Goal: Transaction & Acquisition: Purchase product/service

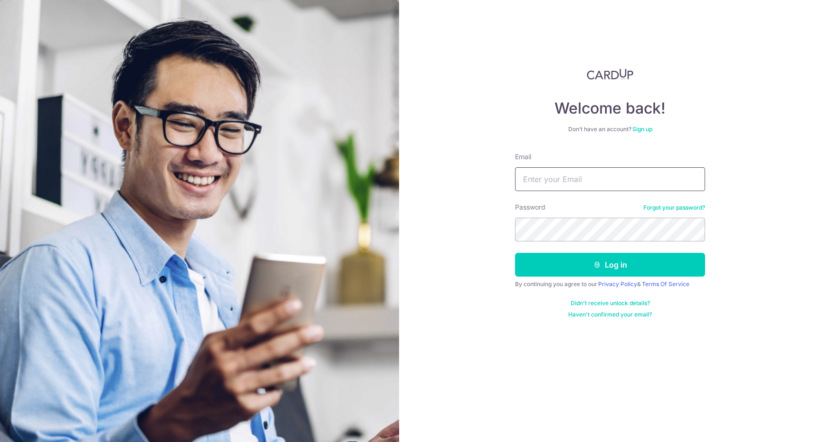
click at [625, 180] on input "Email" at bounding box center [610, 179] width 190 height 24
type input "cire84@gmail.com"
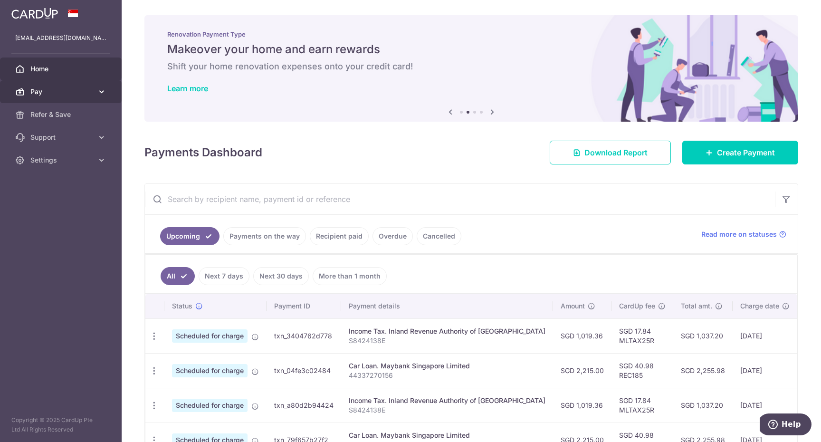
click at [101, 92] on icon at bounding box center [102, 92] width 10 height 10
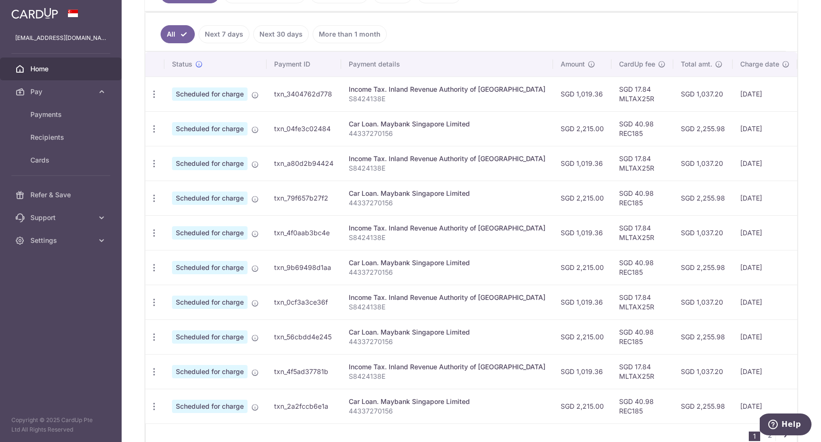
scroll to position [276, 0]
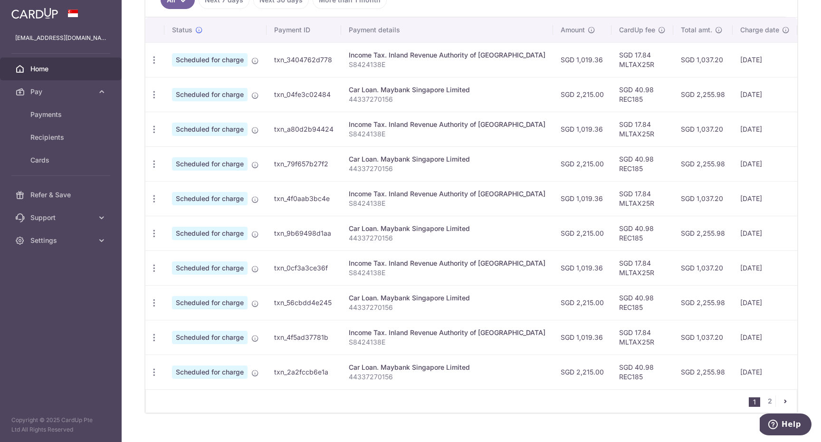
click at [786, 398] on icon "pager" at bounding box center [785, 401] width 8 height 8
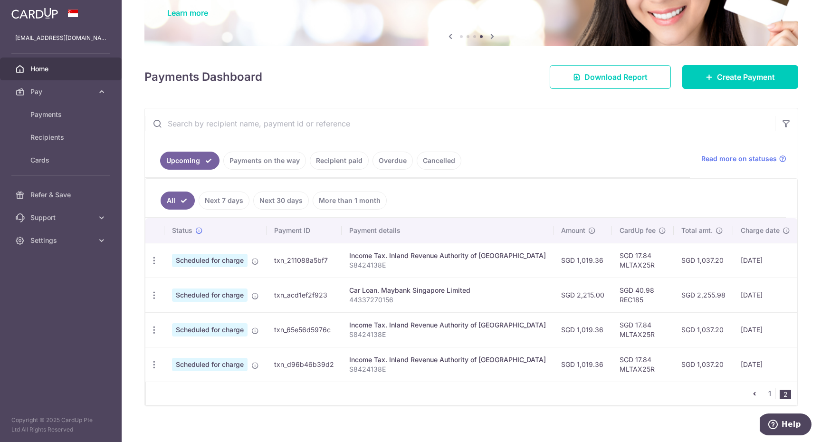
scroll to position [0, 0]
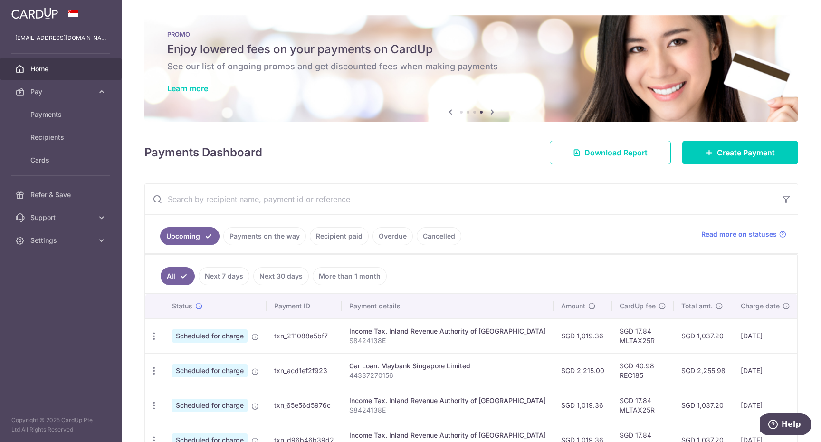
click at [334, 238] on link "Recipient paid" at bounding box center [339, 236] width 59 height 18
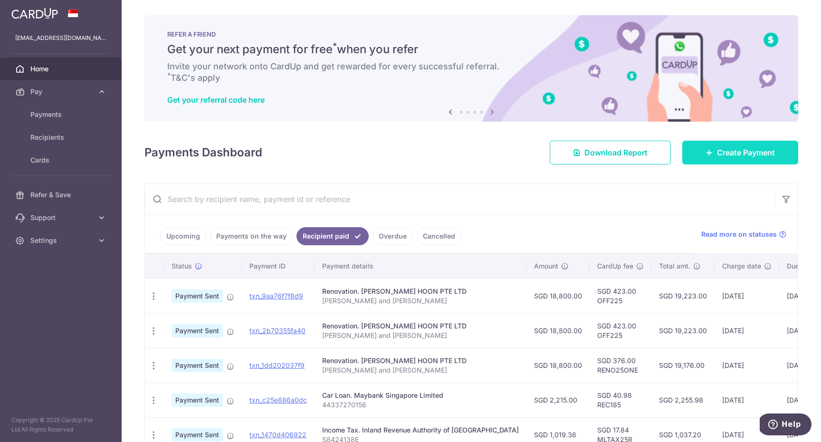
click at [740, 151] on span "Create Payment" at bounding box center [746, 152] width 58 height 11
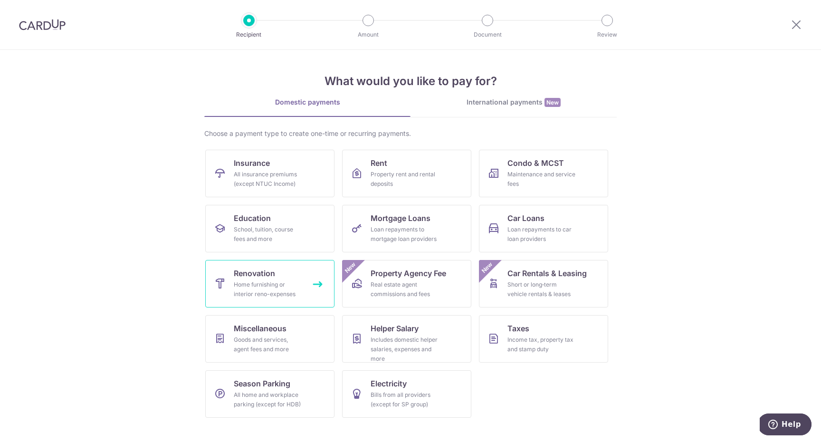
click at [267, 285] on div "Home furnishing or interior reno-expenses" at bounding box center [268, 289] width 68 height 19
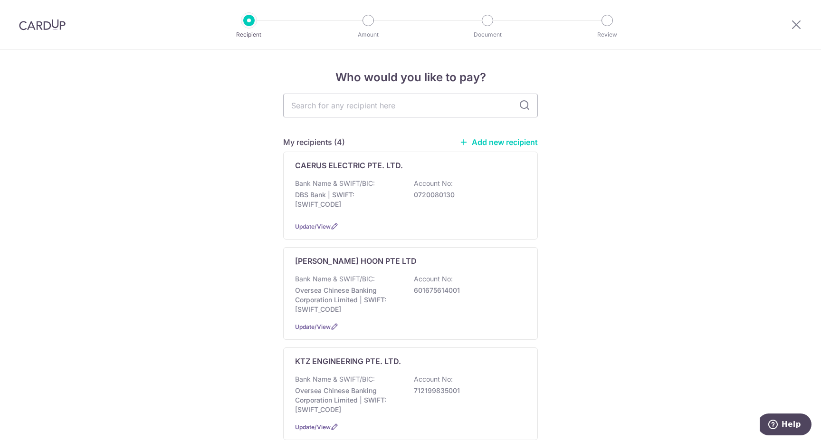
click at [495, 141] on link "Add new recipient" at bounding box center [498, 142] width 78 height 10
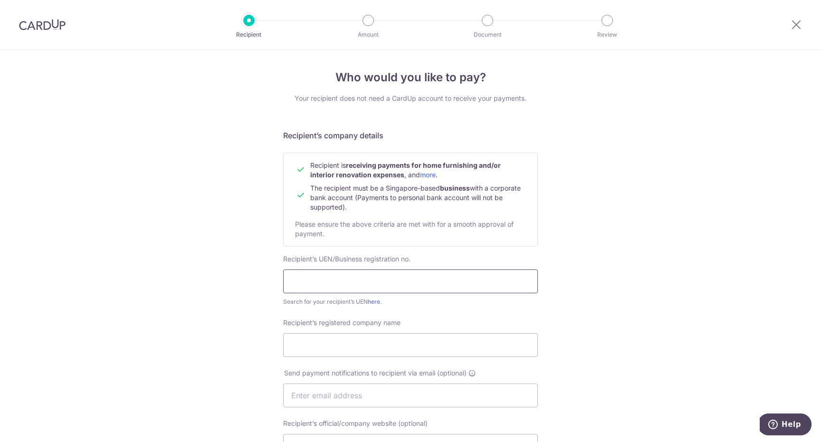
click at [356, 280] on input "text" at bounding box center [410, 281] width 255 height 24
click at [324, 282] on input "text" at bounding box center [410, 281] width 255 height 24
paste input "202401128G"
type input "202401128G"
click at [357, 345] on input "Recipient’s registered company name" at bounding box center [410, 345] width 255 height 24
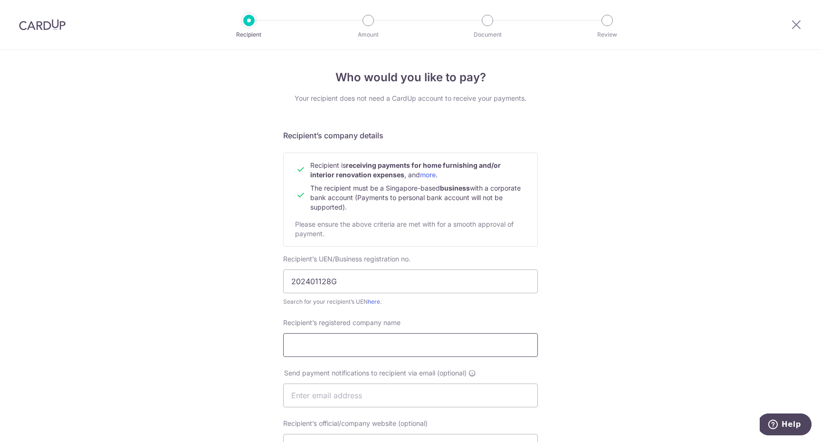
paste input "EPIQ CONCEPT PTE. LTD."
type input "EPIQ CONCEPT PTE. LTD."
click at [219, 348] on div "Who would you like to pay? Your recipient does not need a CardUp account to rec…" at bounding box center [410, 407] width 821 height 714
click at [348, 391] on input "text" at bounding box center [410, 395] width 255 height 24
click at [623, 266] on div "Who would you like to pay? Your recipient does not need a CardUp account to rec…" at bounding box center [410, 407] width 821 height 714
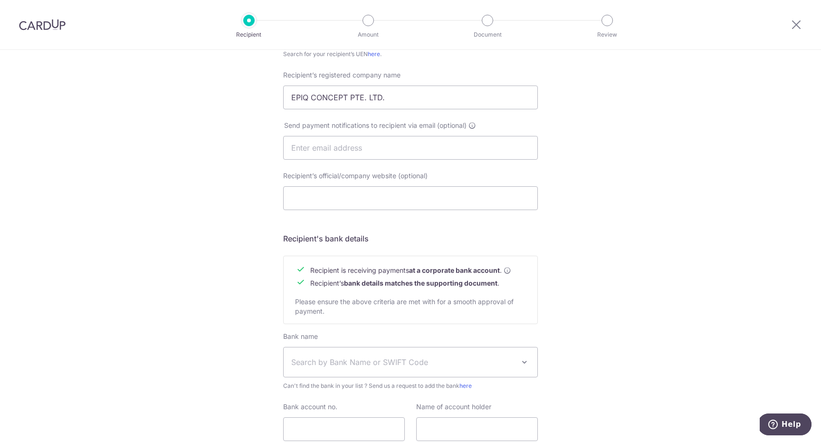
scroll to position [271, 0]
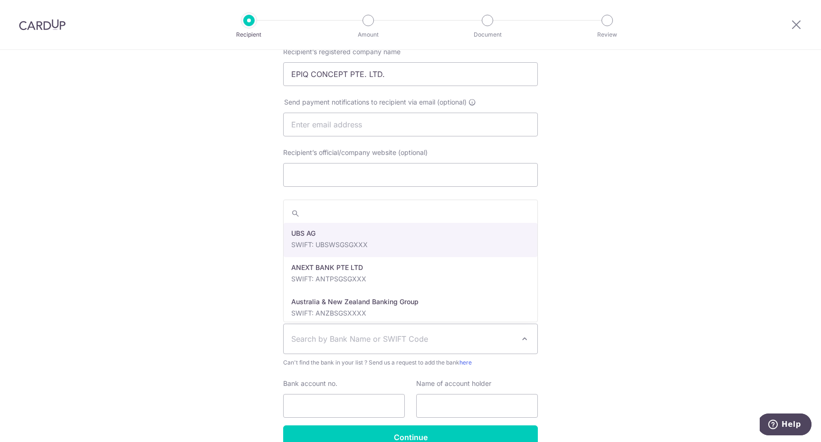
click at [502, 338] on span "Search by Bank Name or SWIFT Code" at bounding box center [402, 338] width 223 height 11
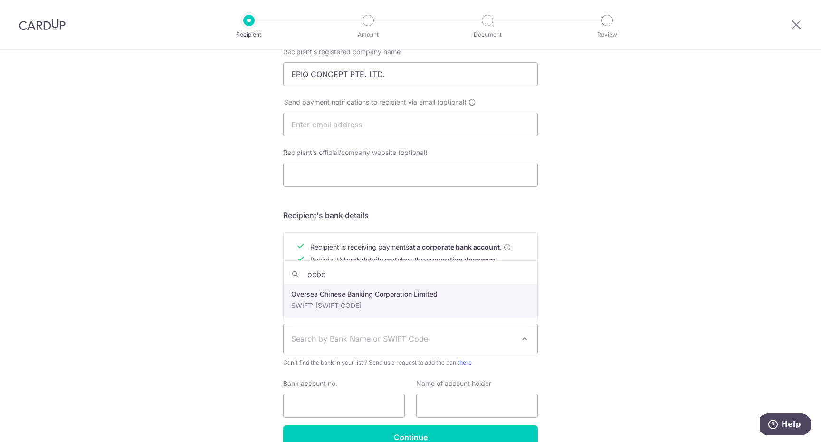
type input "ocbc"
select select "12"
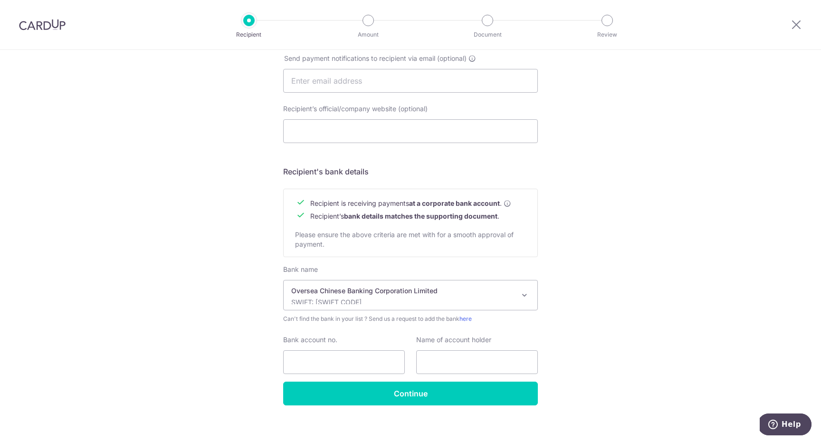
scroll to position [323, 0]
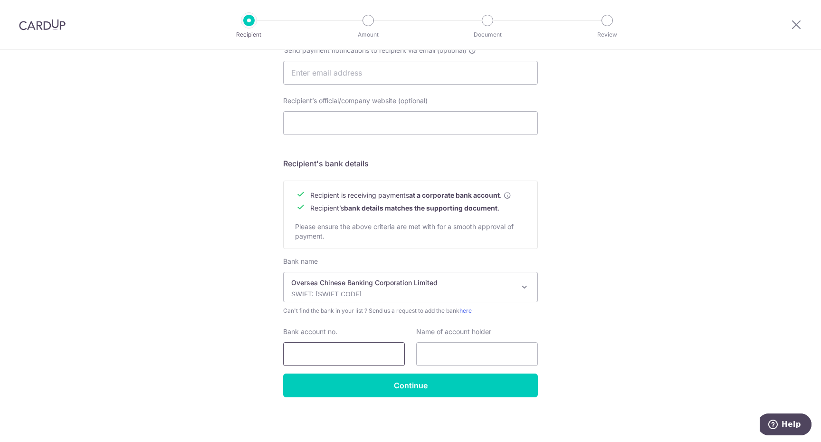
click at [333, 355] on input "Bank account no." at bounding box center [344, 354] width 122 height 24
type input "596167346001"
click at [472, 350] on input "text" at bounding box center [477, 354] width 122 height 24
type input "EPIQ CONCEPT PTE LTD"
click at [629, 344] on div "Who would you like to pay? Your recipient does not need a CardUp account to rec…" at bounding box center [410, 84] width 821 height 714
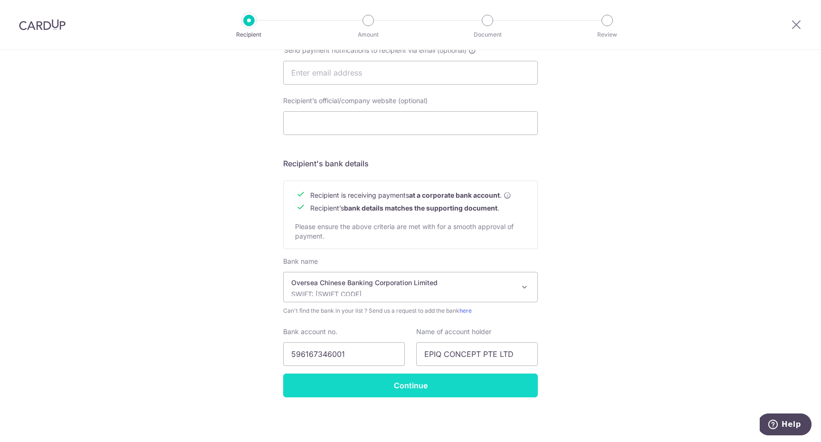
click at [452, 389] on input "Continue" at bounding box center [410, 385] width 255 height 24
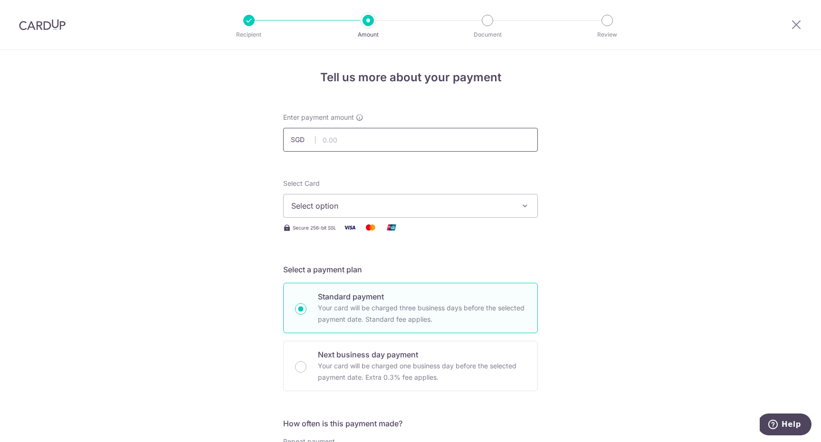
click at [465, 141] on input "text" at bounding box center [410, 140] width 255 height 24
type input "1,050.00"
click at [528, 206] on icon "button" at bounding box center [525, 206] width 10 height 10
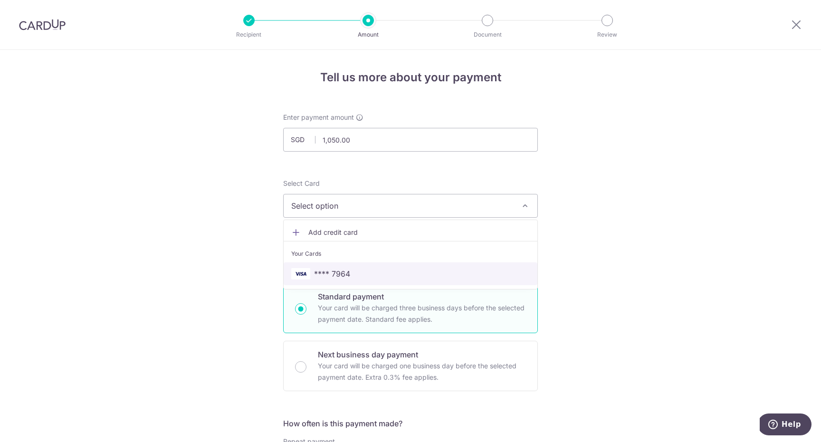
click at [373, 274] on span "**** 7964" at bounding box center [410, 273] width 238 height 11
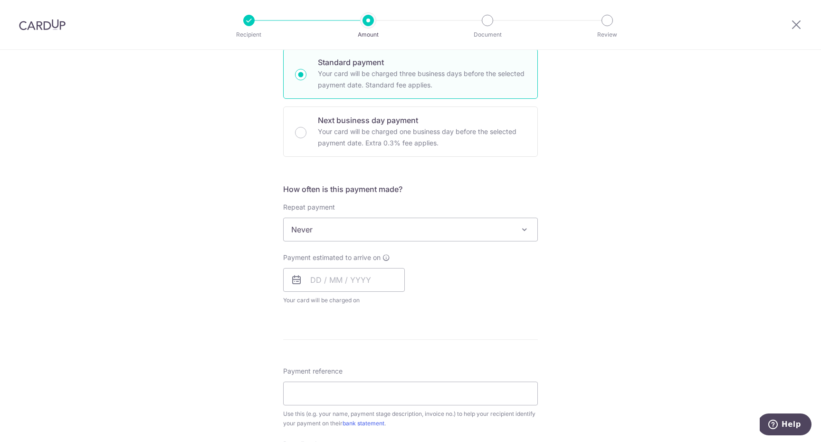
scroll to position [237, 0]
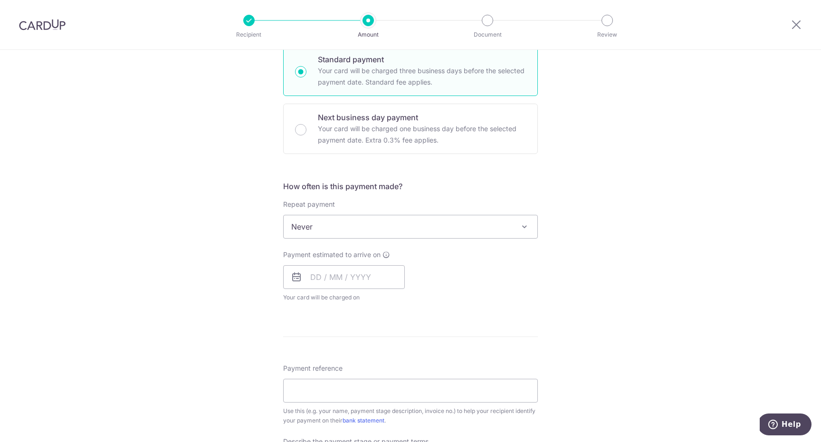
click at [296, 280] on icon at bounding box center [296, 276] width 11 height 11
click at [315, 275] on input "text" at bounding box center [344, 277] width 122 height 24
click at [340, 400] on link "19" at bounding box center [340, 401] width 15 height 15
type input "[DATE]"
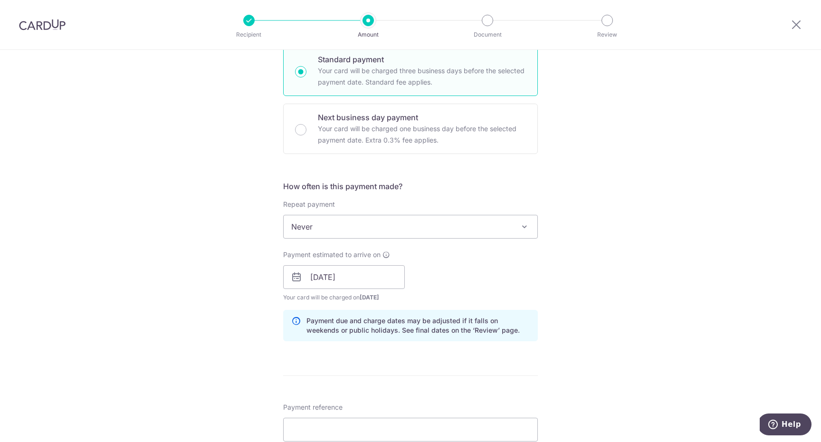
click at [625, 272] on div "Tell us more about your payment Enter payment amount SGD 1,050.00 1050.00 Recip…" at bounding box center [410, 294] width 821 height 962
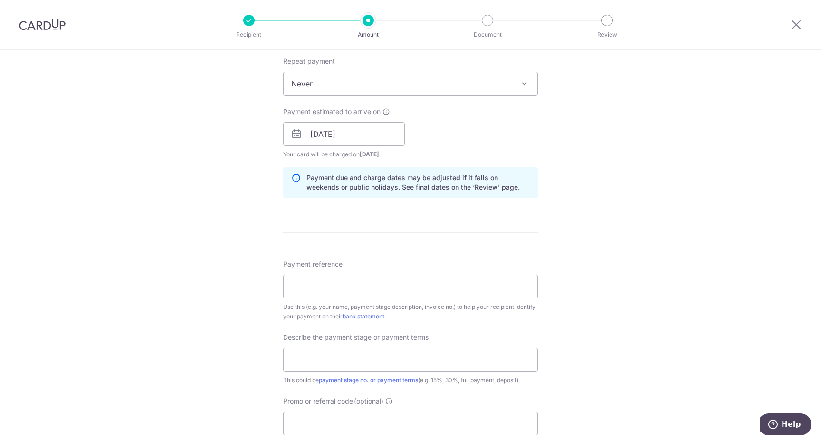
scroll to position [390, 0]
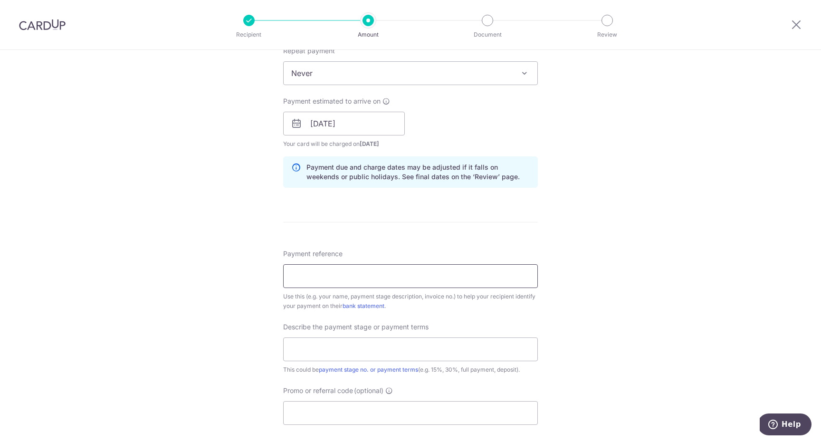
click at [346, 276] on input "Payment reference" at bounding box center [410, 276] width 255 height 24
type input "DL/Q3/25/1510"
click at [566, 283] on div "Tell us more about your payment Enter payment amount SGD 1,050.00 1050.00 Recip…" at bounding box center [410, 140] width 821 height 962
click at [389, 348] on input "text" at bounding box center [410, 349] width 255 height 24
type input "50% deposit"
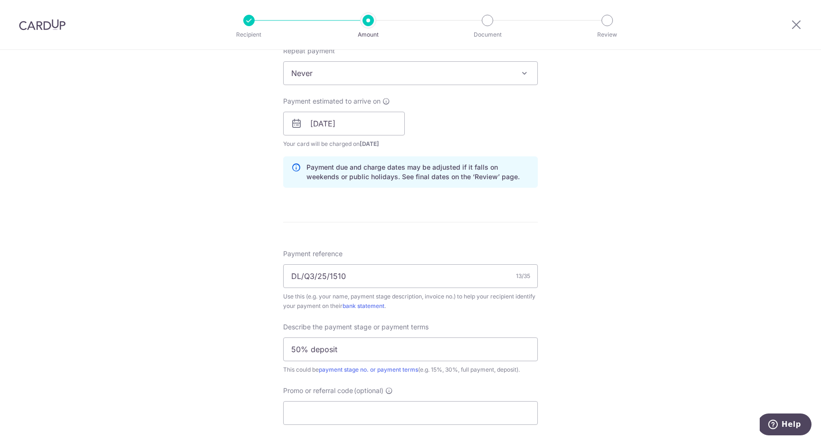
click at [592, 332] on div "Tell us more about your payment Enter payment amount SGD 1,050.00 1050.00 Recip…" at bounding box center [410, 140] width 821 height 962
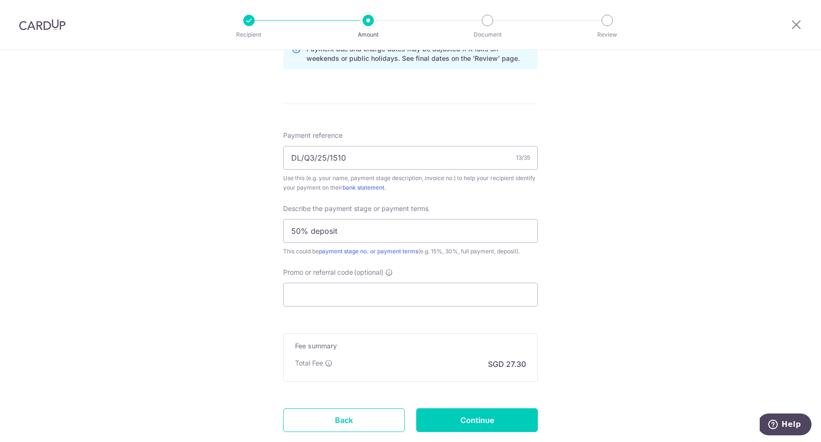
scroll to position [531, 0]
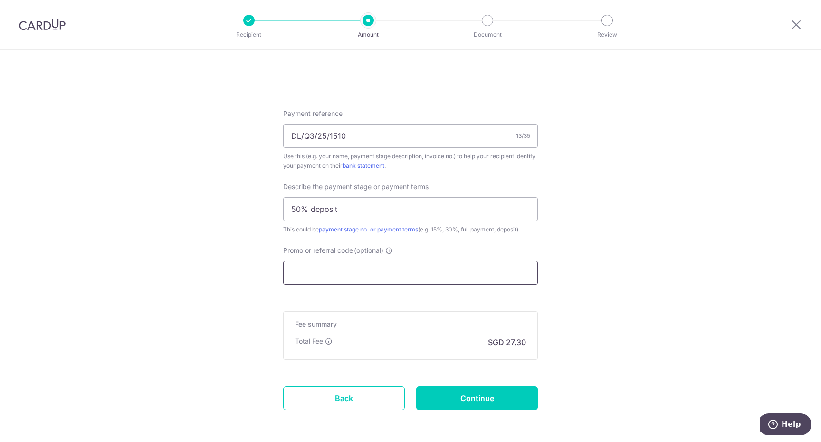
click at [493, 275] on input "Promo or referral code (optional)" at bounding box center [410, 273] width 255 height 24
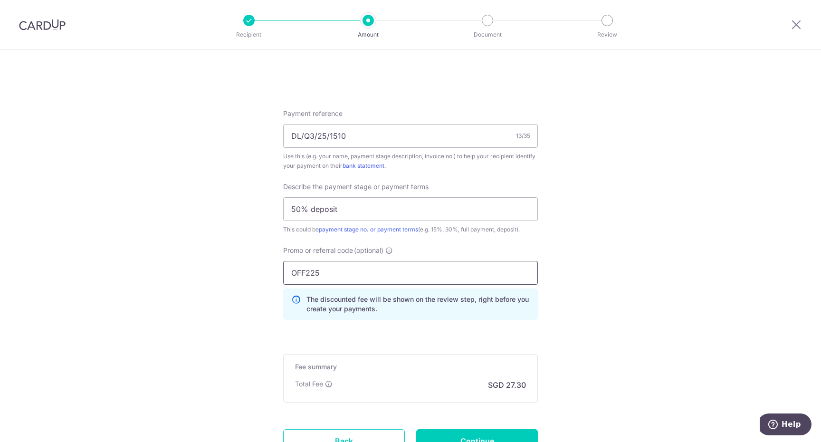
type input "OFF225"
click at [622, 268] on div "Tell us more about your payment Enter payment amount SGD 1,050.00 1050.00 Recip…" at bounding box center [410, 21] width 821 height 1005
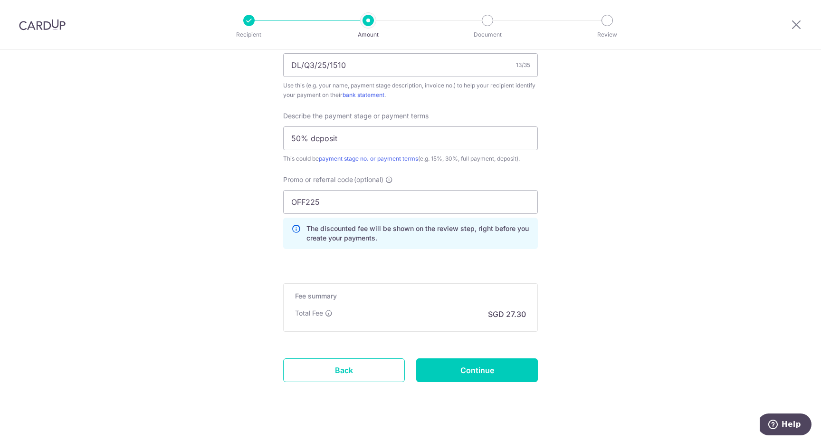
scroll to position [613, 0]
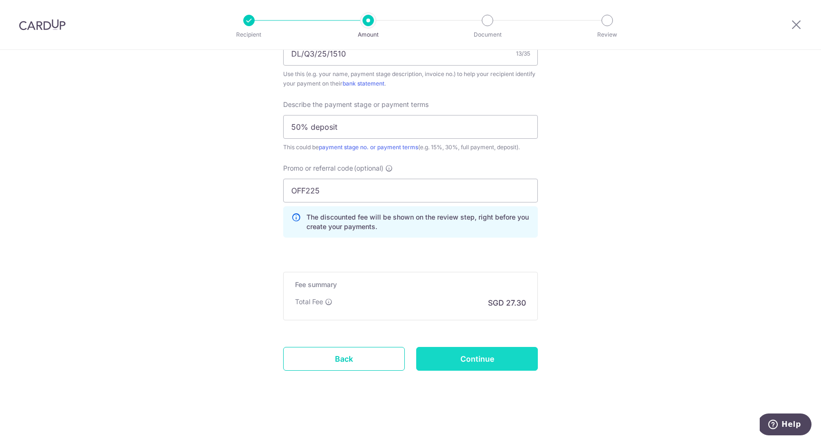
click at [500, 356] on input "Continue" at bounding box center [477, 359] width 122 height 24
type input "Create Schedule"
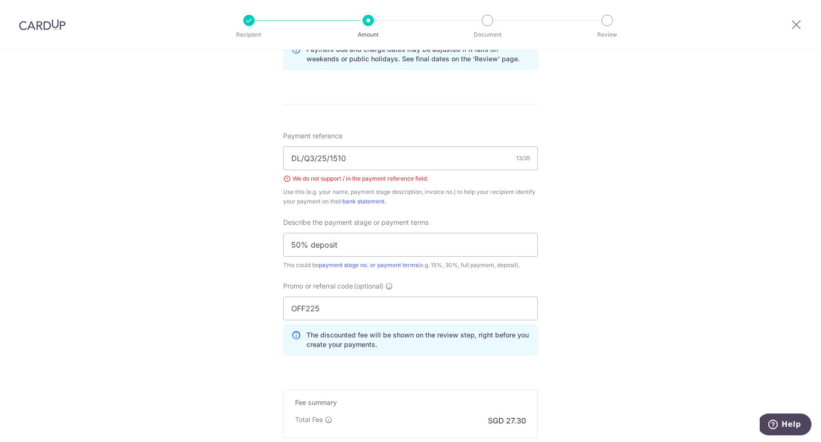
scroll to position [506, 0]
click at [303, 162] on input "DL/Q3/25/1510" at bounding box center [410, 161] width 255 height 24
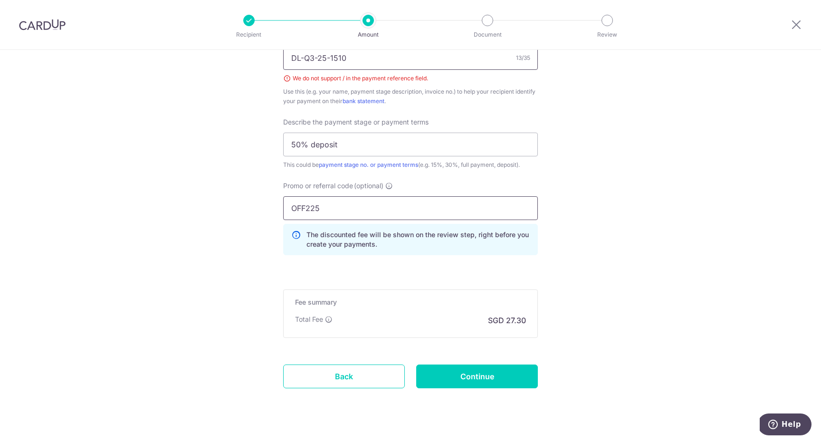
scroll to position [626, 0]
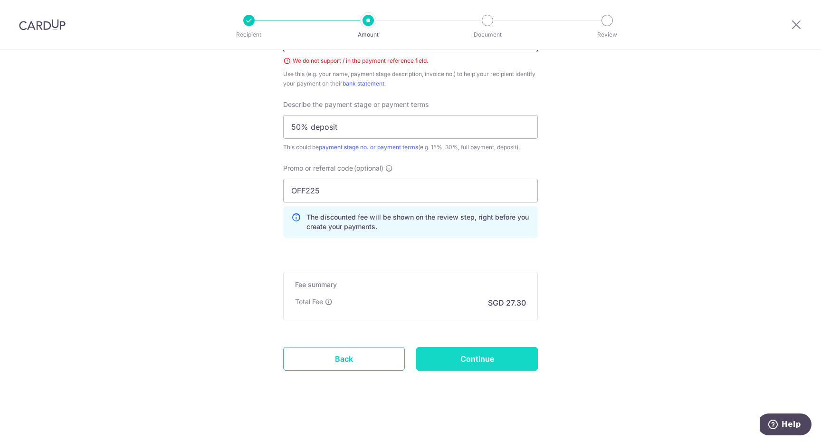
type input "DL-Q3-25-1510"
click at [483, 361] on input "Continue" at bounding box center [477, 359] width 122 height 24
type input "Create Schedule"
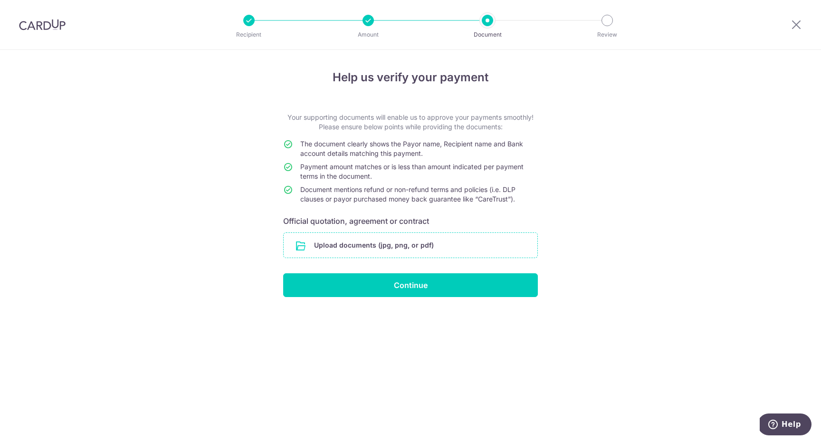
click at [401, 241] on input "file" at bounding box center [411, 245] width 254 height 25
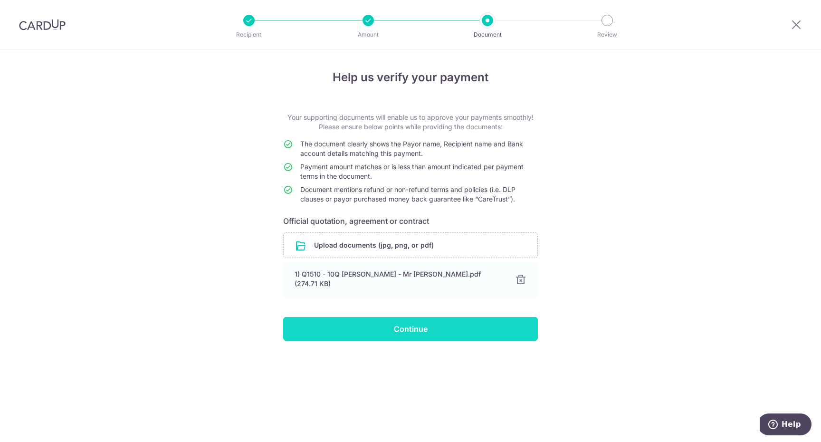
click at [430, 322] on input "Continue" at bounding box center [410, 329] width 255 height 24
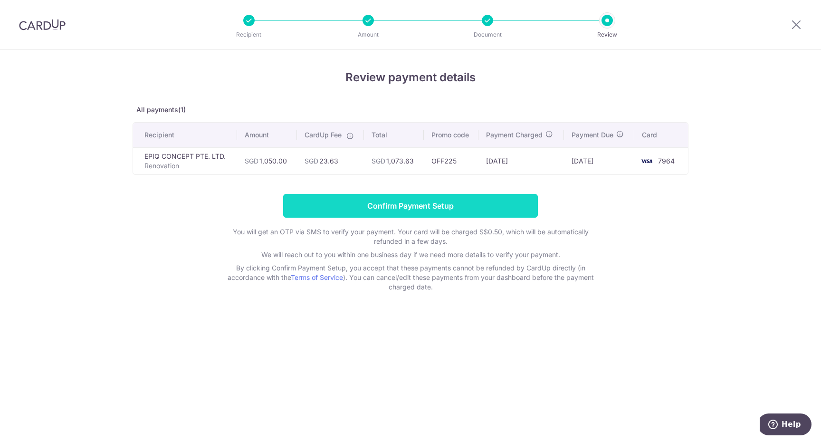
click at [403, 202] on input "Confirm Payment Setup" at bounding box center [410, 206] width 255 height 24
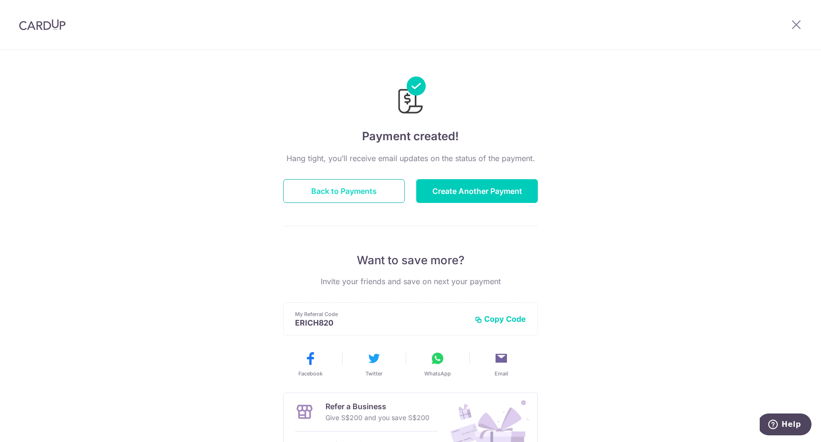
click at [358, 193] on button "Back to Payments" at bounding box center [344, 191] width 122 height 24
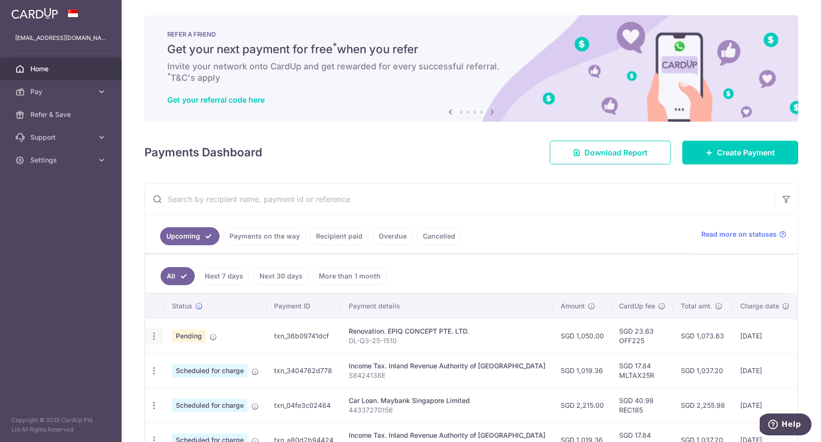
click at [154, 336] on icon "button" at bounding box center [154, 336] width 10 height 10
click at [185, 360] on span "Update payment" at bounding box center [204, 361] width 65 height 11
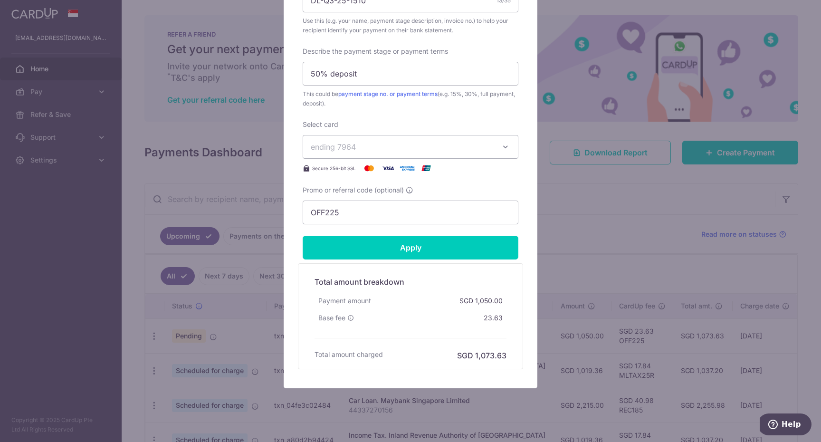
scroll to position [395, 0]
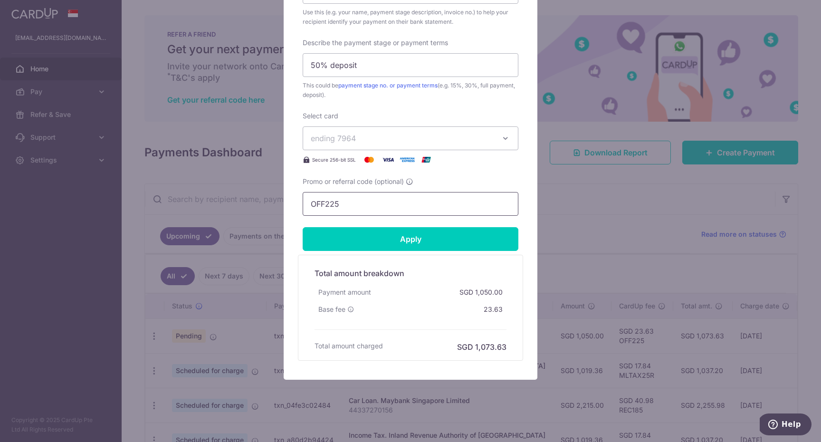
click at [361, 204] on input "OFF225" at bounding box center [411, 204] width 216 height 24
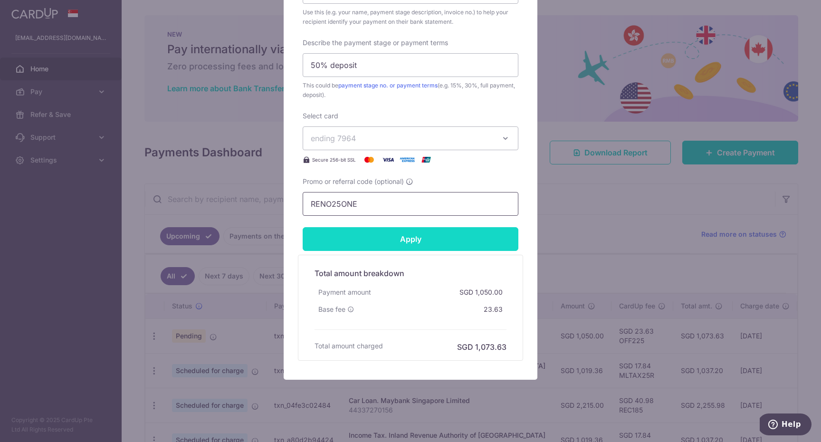
type input "RENO25ONE"
click at [410, 236] on input "Apply" at bounding box center [411, 239] width 216 height 24
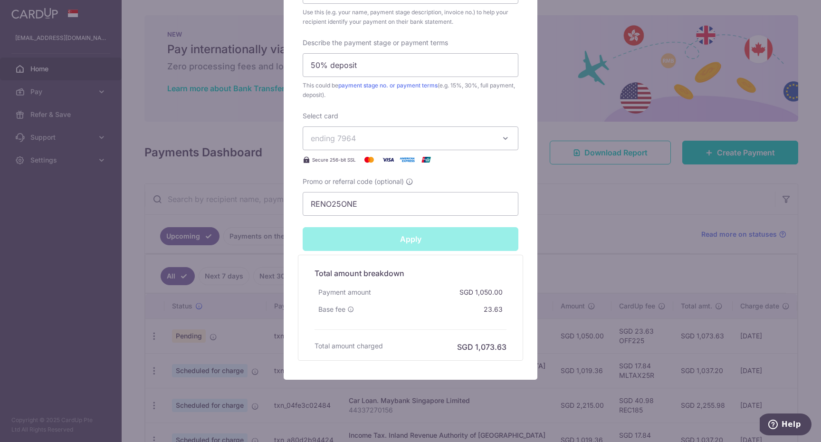
type input "Successfully Applied"
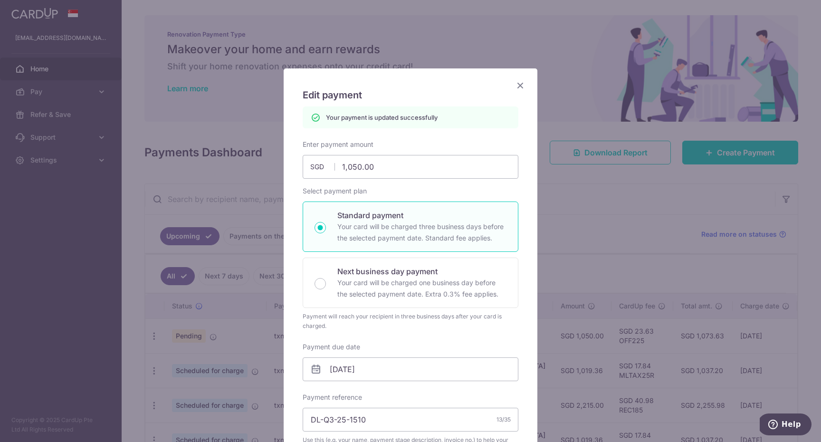
scroll to position [0, 0]
click at [520, 85] on icon "Close" at bounding box center [519, 86] width 11 height 12
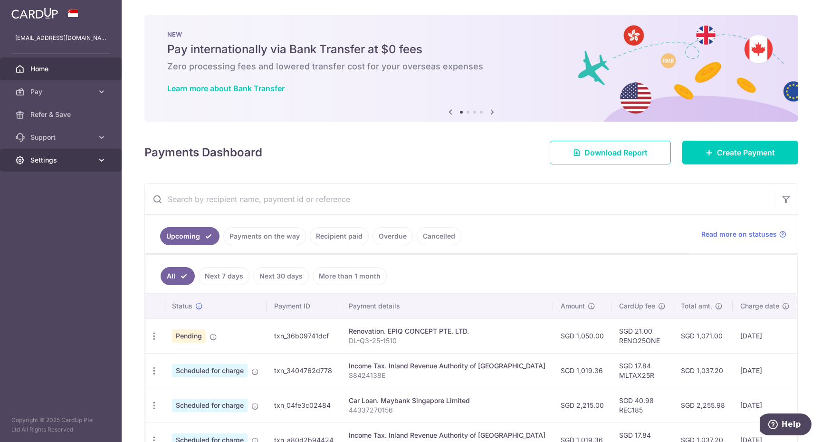
click at [103, 162] on icon at bounding box center [102, 160] width 10 height 10
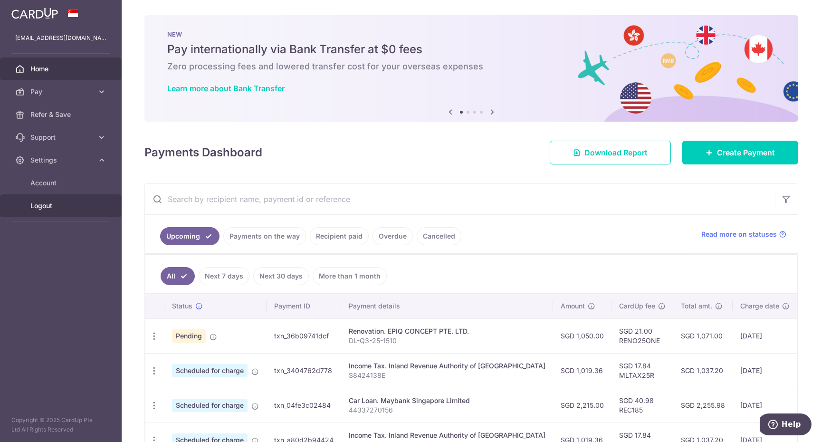
click at [47, 204] on span "Logout" at bounding box center [61, 206] width 63 height 10
